Goal: Complete application form

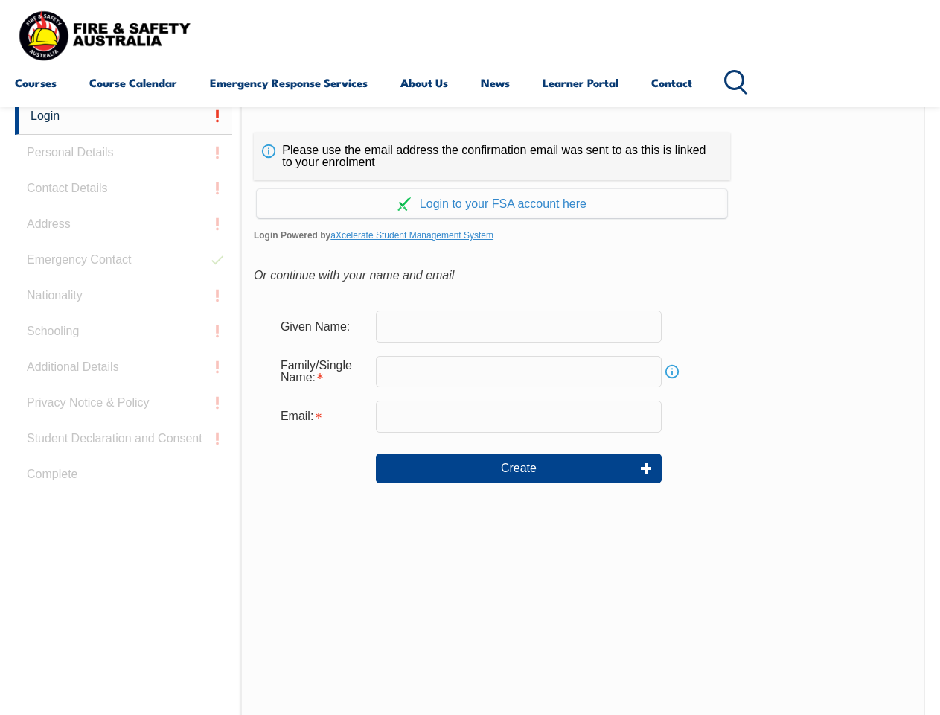
click at [470, 181] on div "Continue with Google Continue with Apple Continue with Facebook Continue with a…" at bounding box center [492, 199] width 477 height 38
click at [470, 407] on input "email" at bounding box center [519, 416] width 286 height 31
click at [124, 116] on link "Login" at bounding box center [123, 116] width 217 height 36
click at [124, 153] on div "Login Personal Details Contact Details Address Emergency Contact Nationality Sc…" at bounding box center [128, 470] width 226 height 744
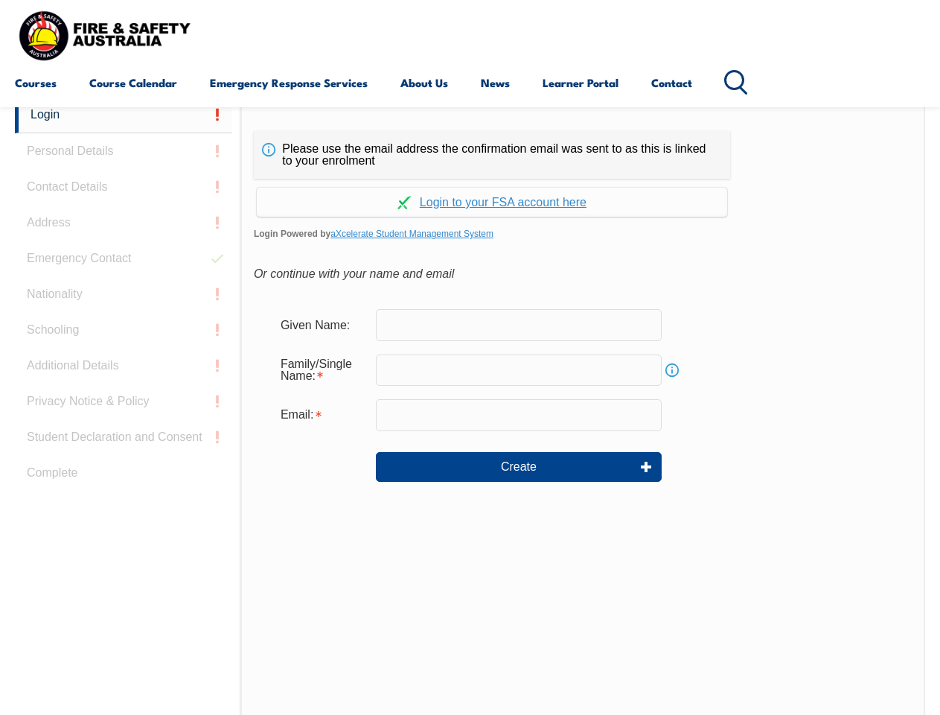
click at [124, 188] on div "Login Personal Details Contact Details Address Emergency Contact Nationality Sc…" at bounding box center [128, 469] width 226 height 744
click at [124, 224] on div "Login Personal Details Contact Details Address Emergency Contact Nationality Sc…" at bounding box center [128, 469] width 226 height 744
click at [124, 260] on div "Login Personal Details Contact Details Address Emergency Contact Nationality Sc…" at bounding box center [128, 469] width 226 height 744
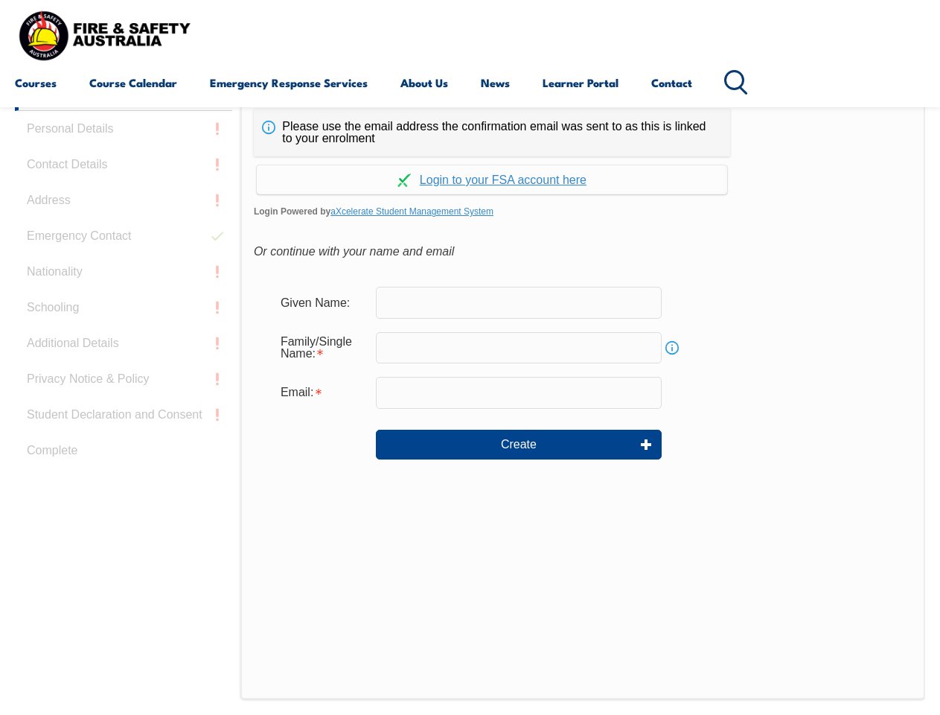
click at [124, 296] on div "Login Personal Details Contact Details Address Emergency Contact Nationality Sc…" at bounding box center [128, 446] width 226 height 744
click at [124, 331] on div "Login Personal Details Contact Details Address Emergency Contact Nationality Sc…" at bounding box center [128, 446] width 226 height 744
click at [124, 367] on div "Login Personal Details Contact Details Address Emergency Contact Nationality Sc…" at bounding box center [128, 446] width 226 height 744
